Goal: Information Seeking & Learning: Learn about a topic

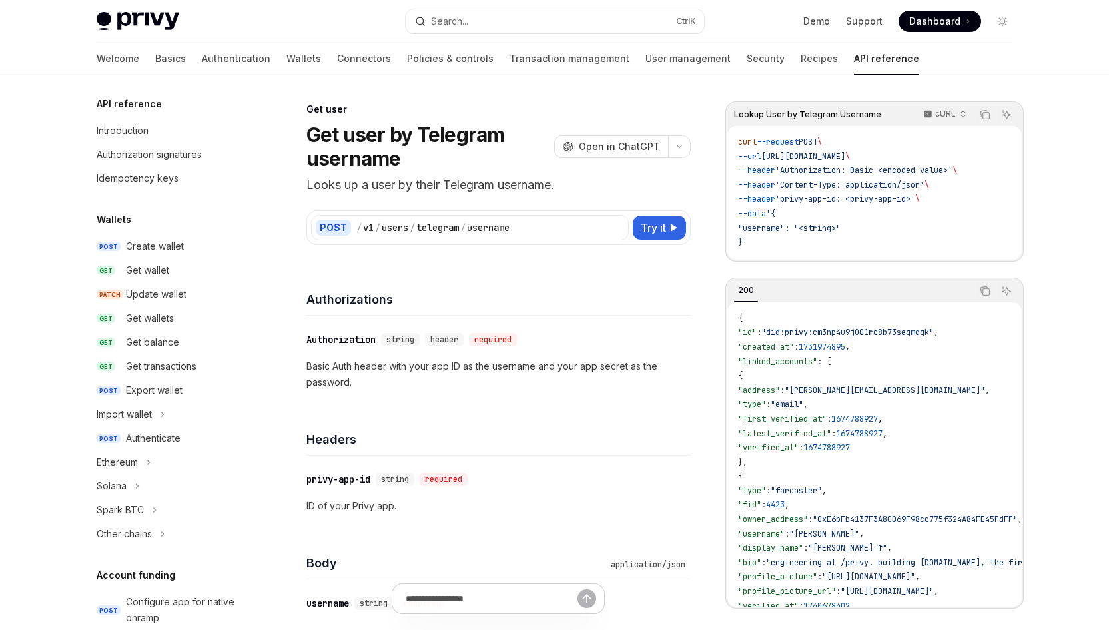
scroll to position [1273, 0]
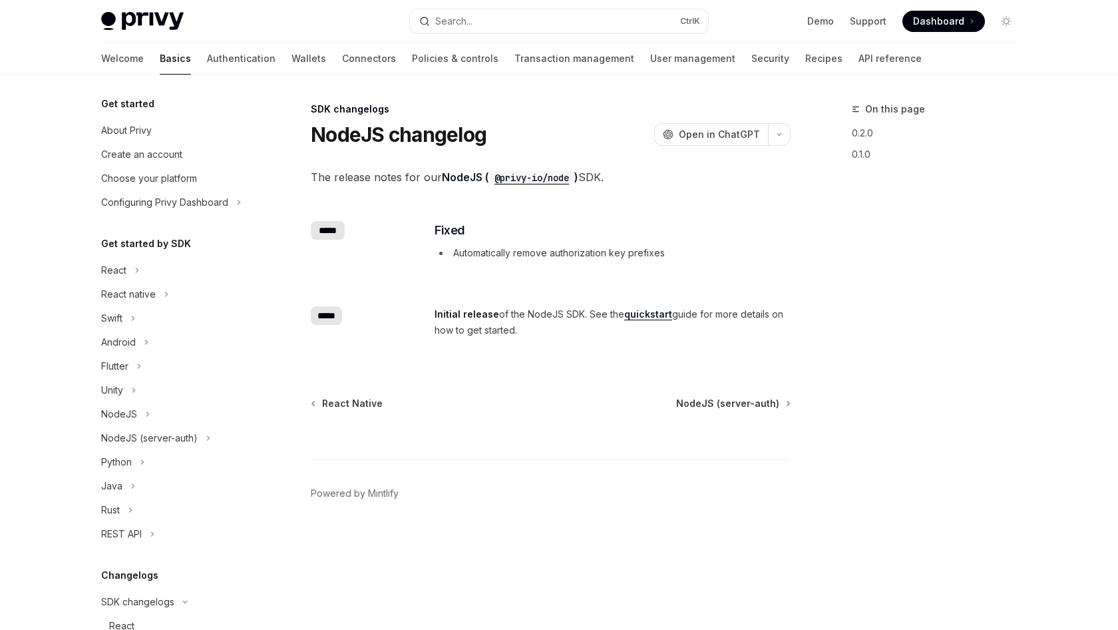
scroll to position [322, 0]
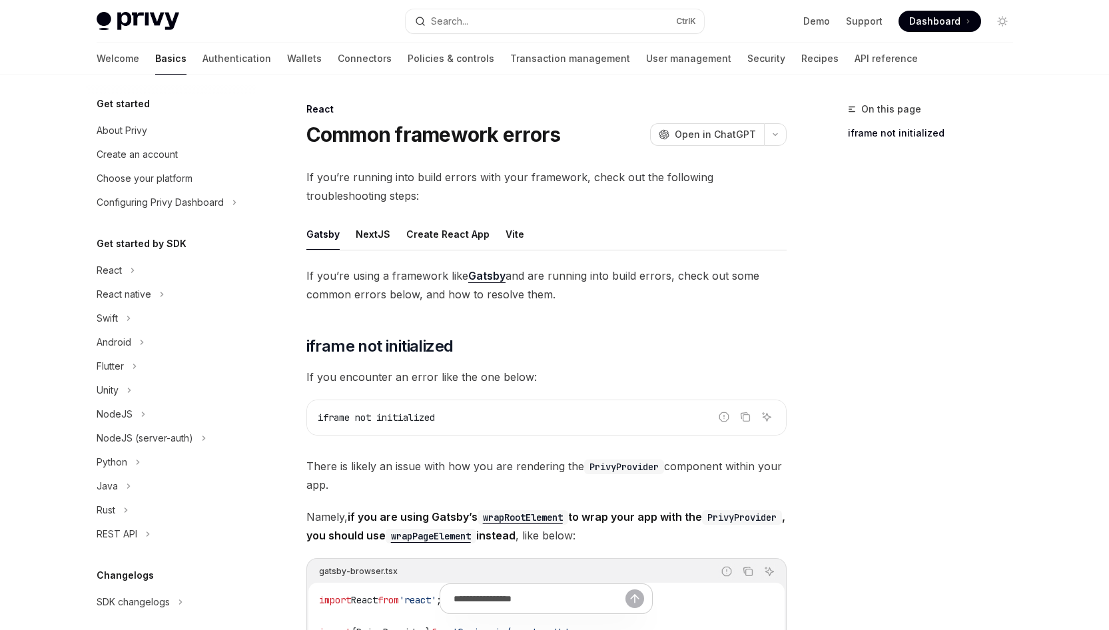
scroll to position [246, 0]
